Goal: Information Seeking & Learning: Learn about a topic

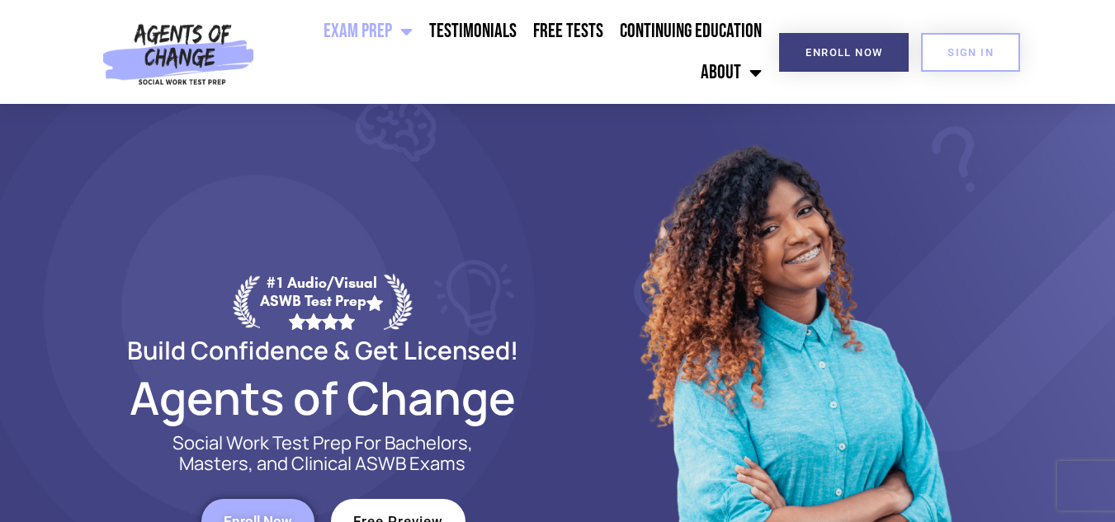
drag, startPoint x: 684, startPoint y: 65, endPoint x: 628, endPoint y: 92, distance: 62.0
click at [628, 92] on ul "Exam Prep BSW Exam Prep: ASWB Bachelors Level Exam LMSW Exam Prep: ASWB Masters…" at bounding box center [516, 52] width 509 height 83
click at [527, 73] on ul "Exam Prep BSW Exam Prep: ASWB Bachelors Level Exam LMSW Exam Prep: ASWB Masters…" at bounding box center [516, 52] width 509 height 83
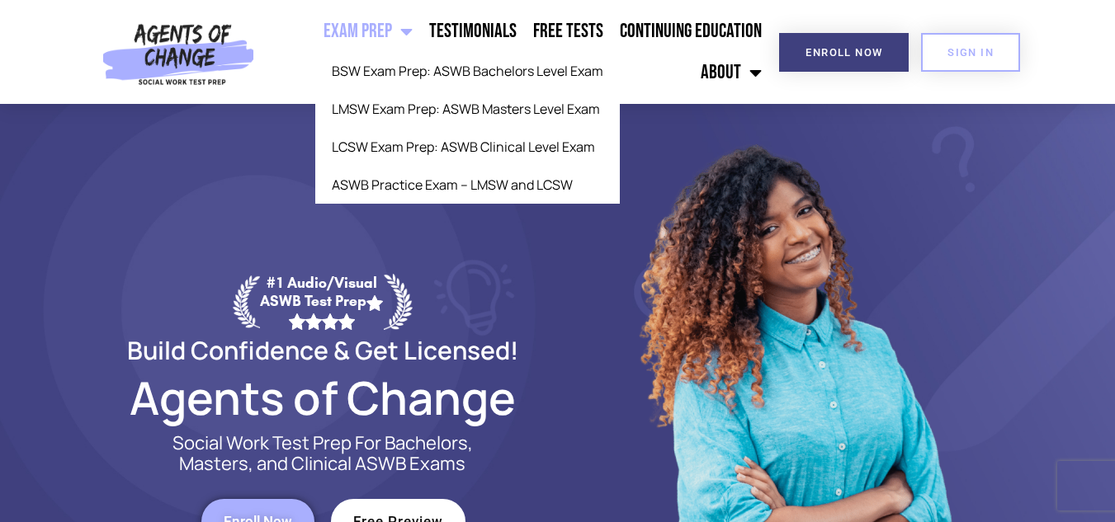
click at [413, 36] on span "Menu" at bounding box center [402, 31] width 21 height 36
